Goal: Information Seeking & Learning: Learn about a topic

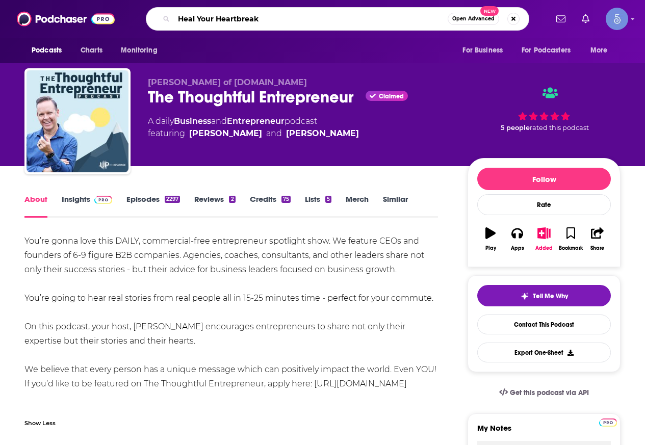
drag, startPoint x: 284, startPoint y: 21, endPoint x: 26, endPoint y: 36, distance: 258.3
click at [24, 36] on div "Podcasts Charts Monitoring Heal Your Heartbreak Open Advanced New For Business …" at bounding box center [322, 19] width 645 height 38
type input "tell me your storty"
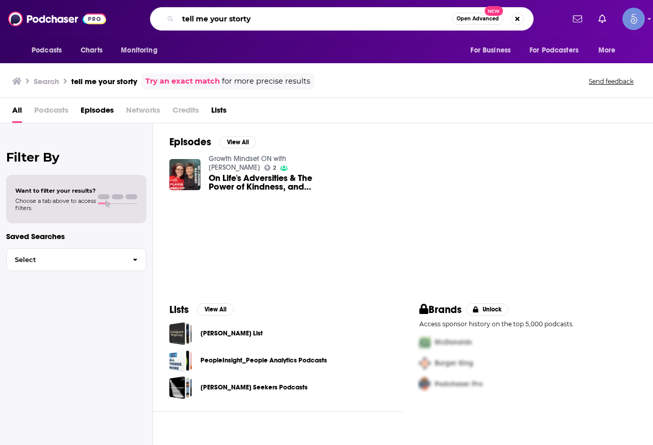
click at [262, 11] on input "tell me your storty" at bounding box center [315, 19] width 274 height 16
type input "tell me your story"
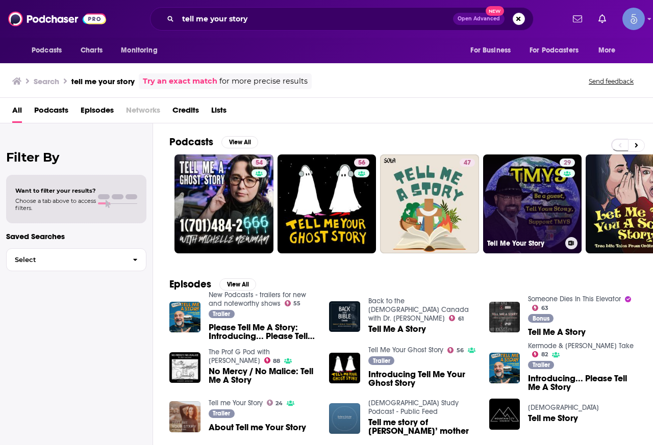
click at [556, 191] on link "29 Tell Me Your Story" at bounding box center [532, 203] width 99 height 99
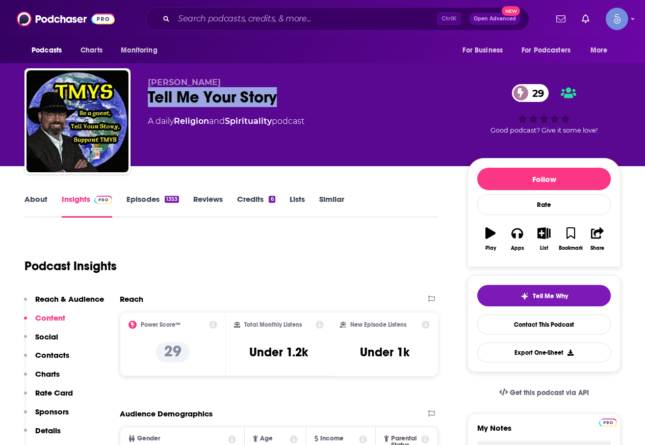
drag, startPoint x: 298, startPoint y: 92, endPoint x: 146, endPoint y: 104, distance: 152.4
click at [146, 104] on div "[PERSON_NAME] Tell Me Your Story 29 A daily Religion and Spirituality podcast 2…" at bounding box center [322, 123] width 596 height 110
copy h2 "Tell Me Your Story"
